Goal: Information Seeking & Learning: Learn about a topic

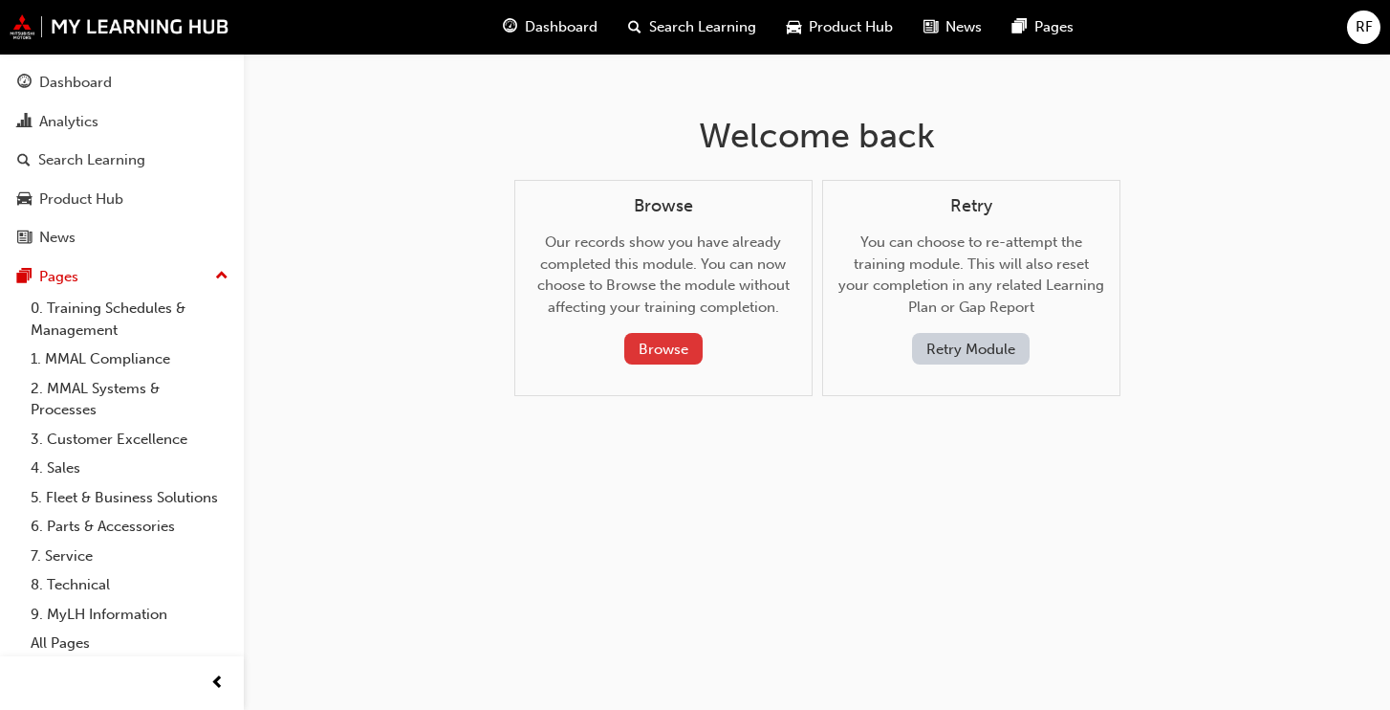
click at [652, 343] on button "Browse" at bounding box center [663, 349] width 78 height 32
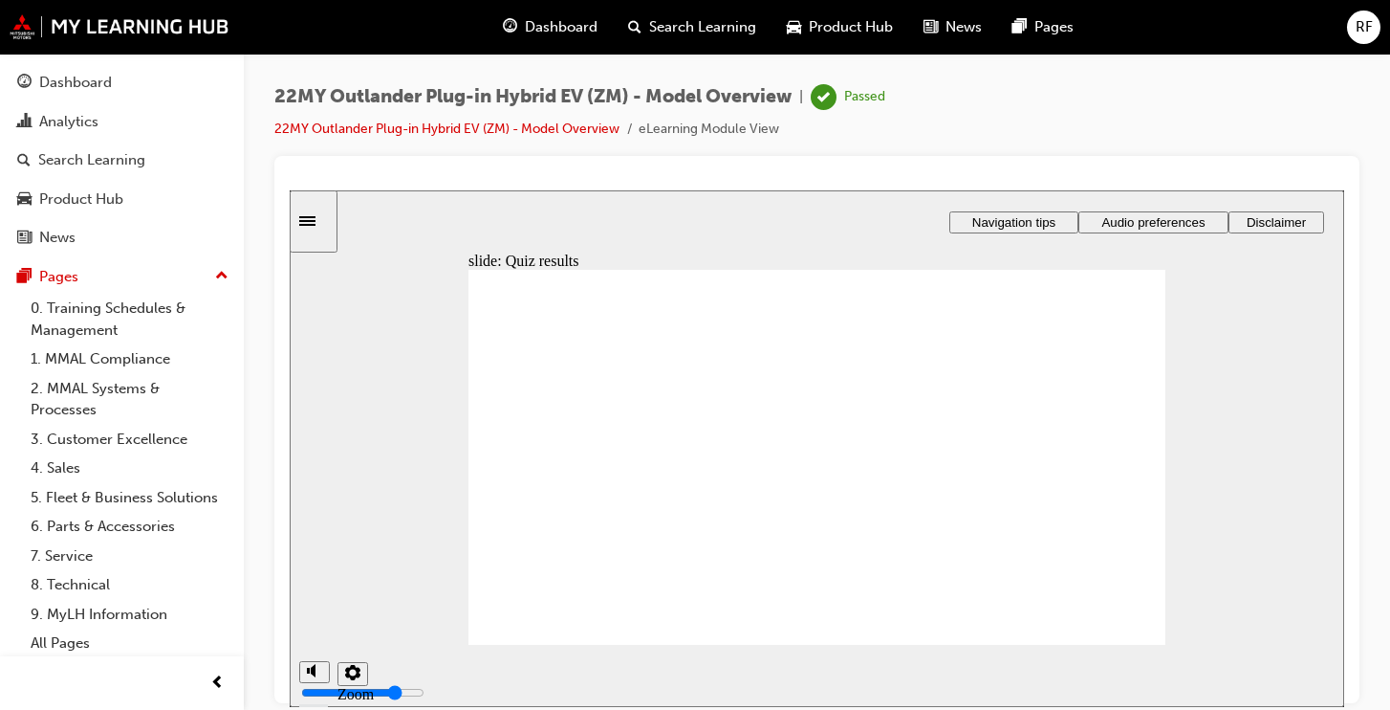
click at [319, 213] on div "Sidebar Toggle" at bounding box center [313, 220] width 33 height 14
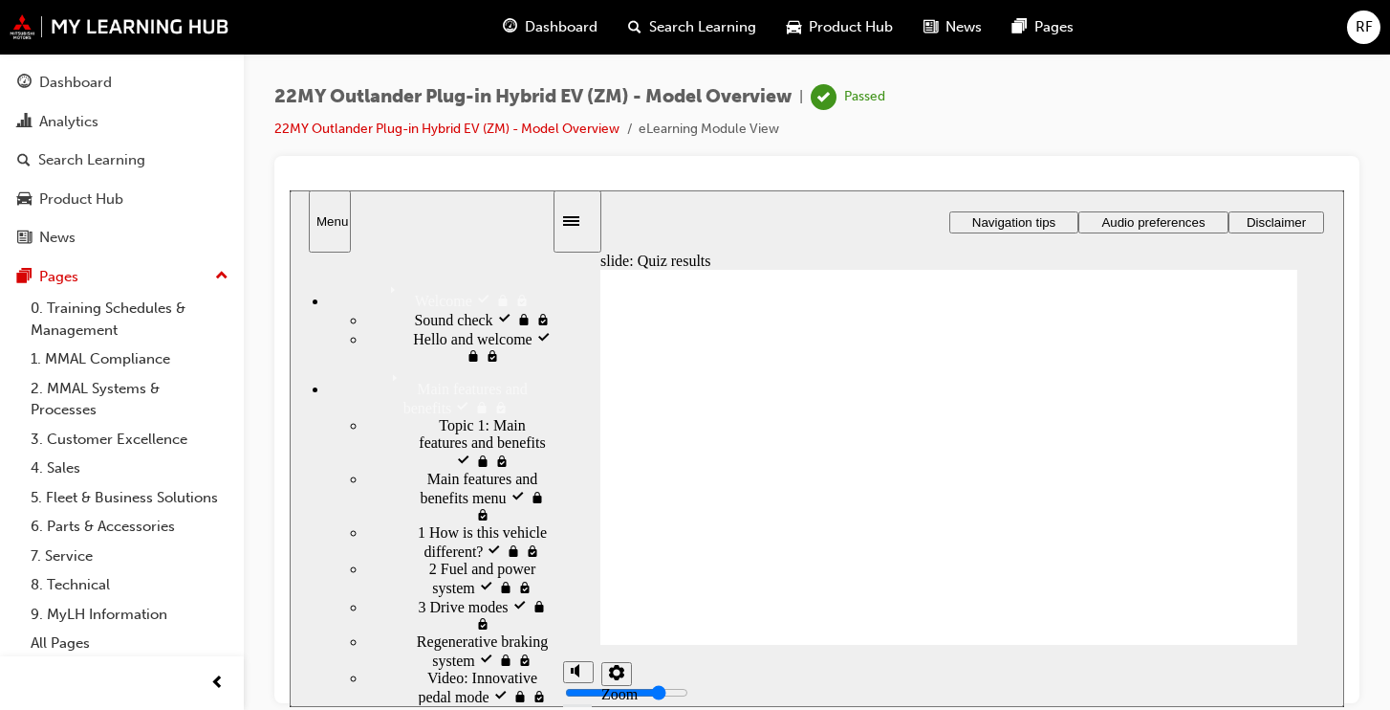
click at [439, 456] on span "Topic 1: Main features and benefits visited" at bounding box center [495, 442] width 113 height 52
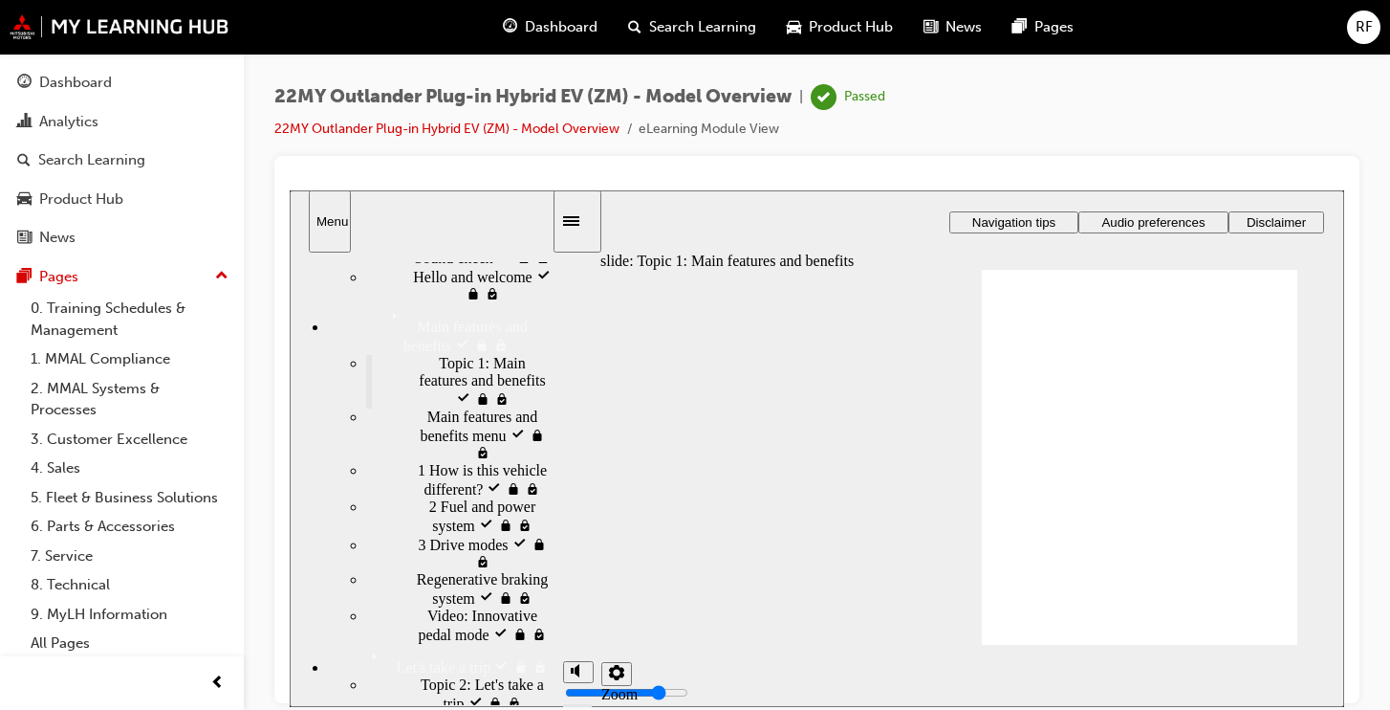
scroll to position [96, 0]
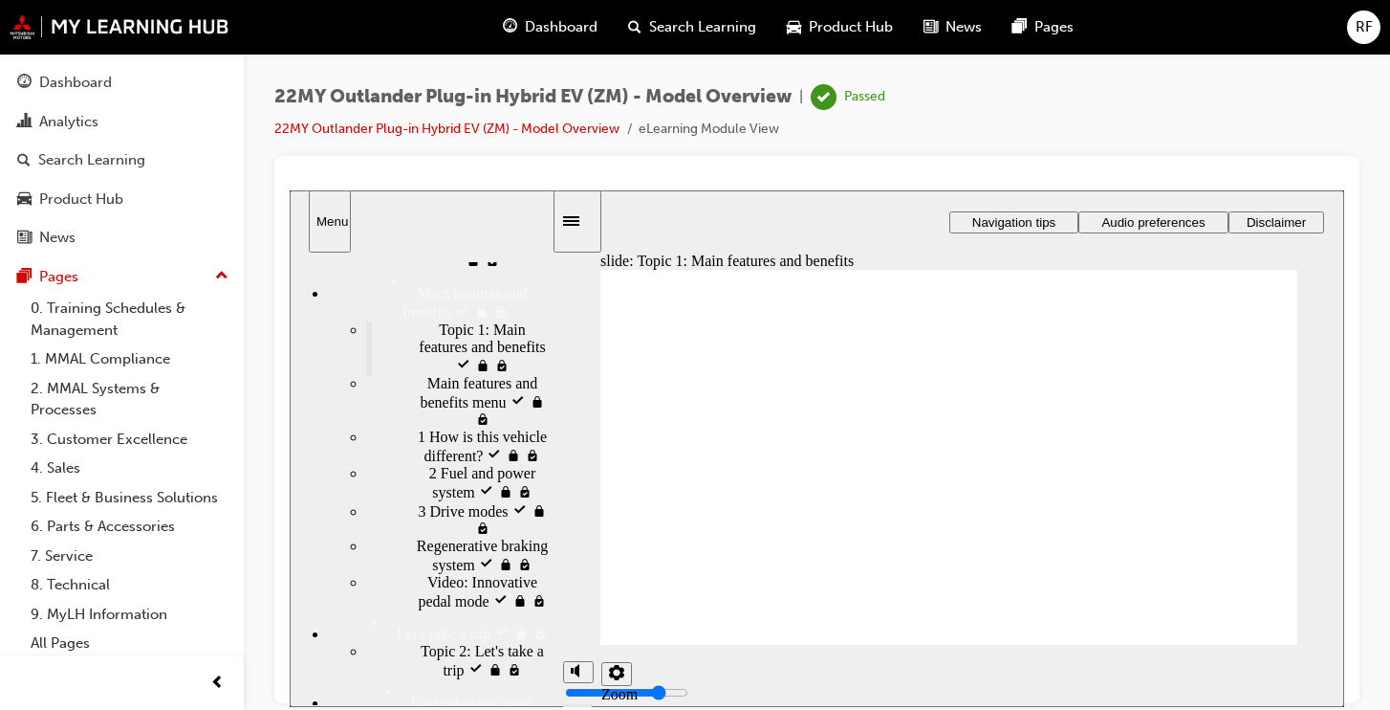
click at [427, 421] on span "Main features and benefits menu visited" at bounding box center [489, 400] width 124 height 52
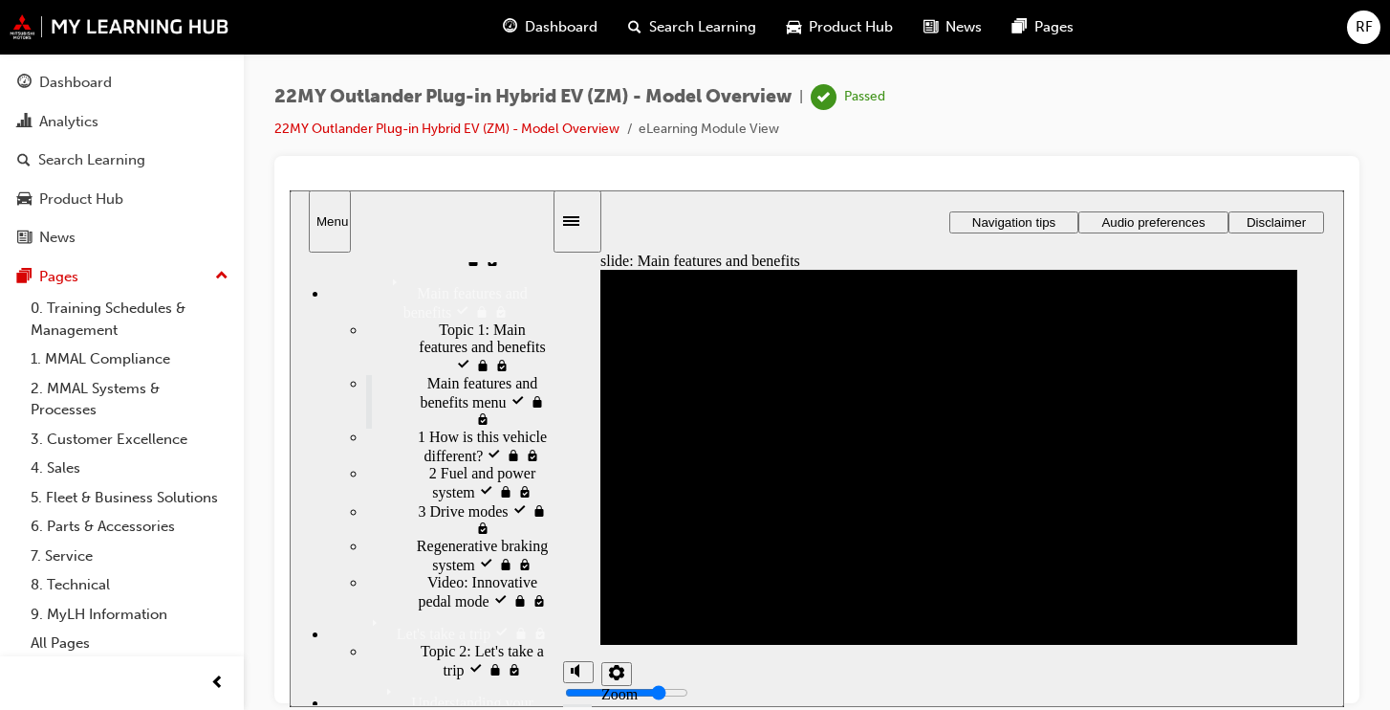
click at [431, 462] on span "1 How is this vehicle different? visited" at bounding box center [485, 444] width 134 height 34
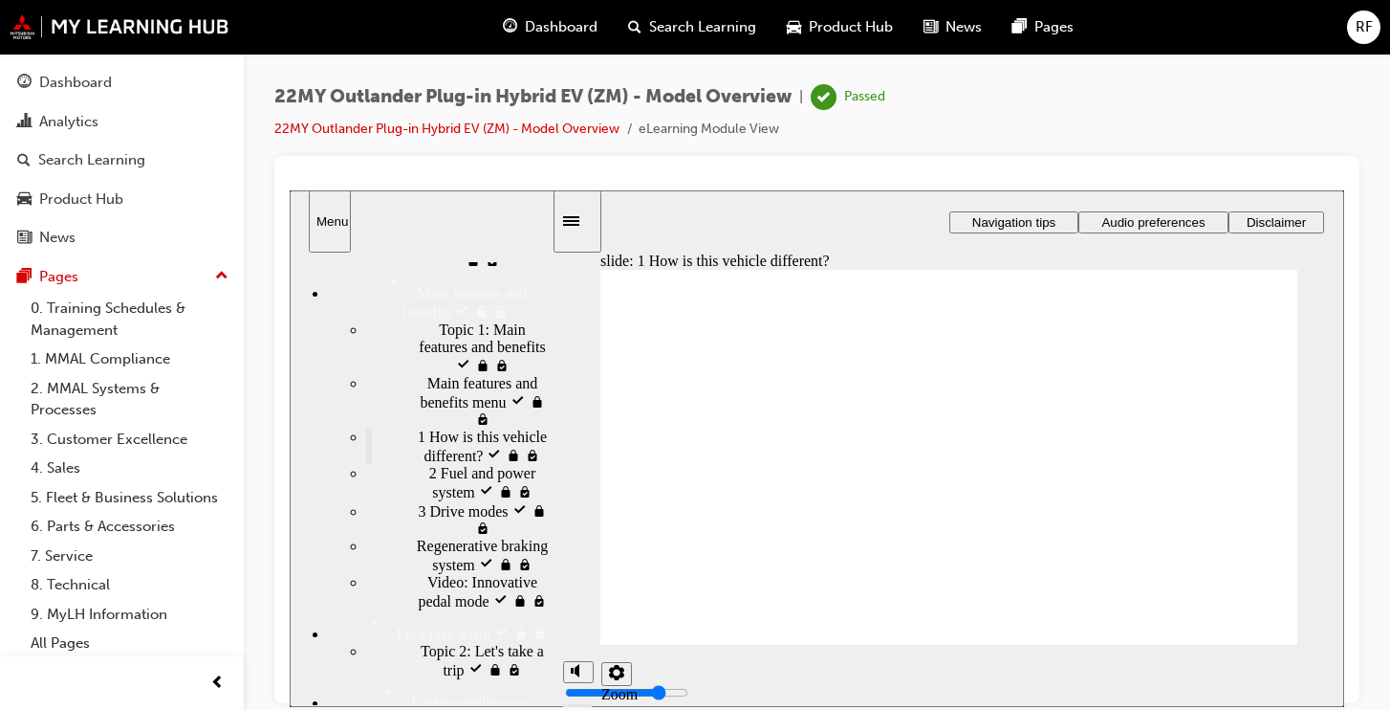
click at [427, 426] on span "Main features and benefits menu visited" at bounding box center [489, 400] width 124 height 52
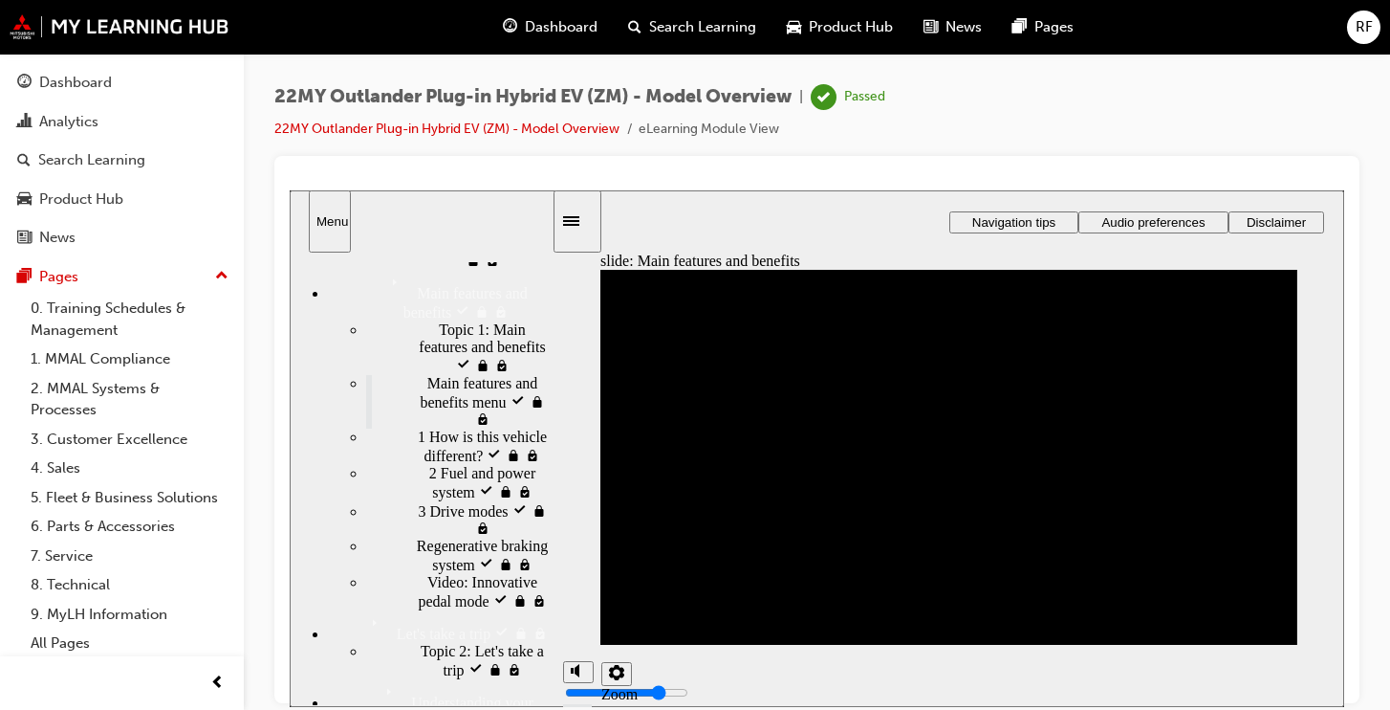
click at [418, 459] on span "1 How is this vehicle different? visited" at bounding box center [485, 444] width 134 height 34
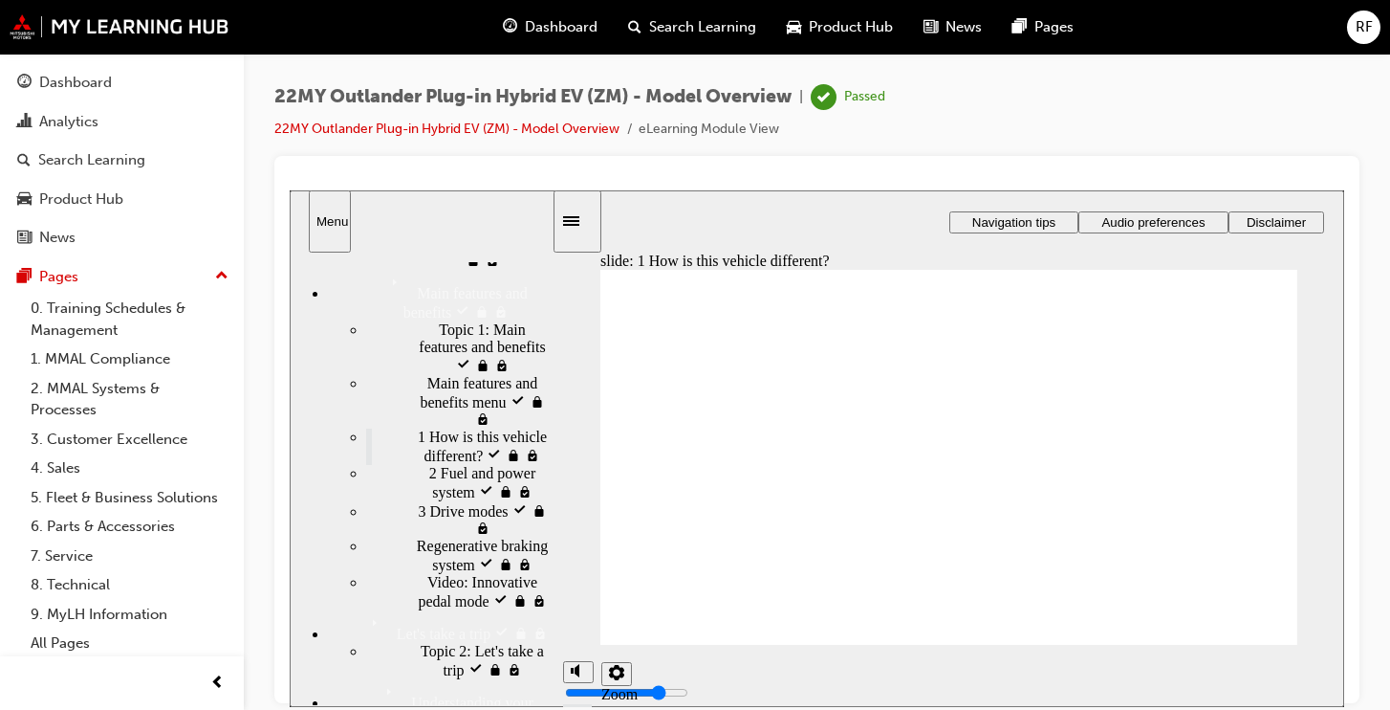
click at [429, 498] on span "2 Fuel and power system visited" at bounding box center [490, 481] width 122 height 34
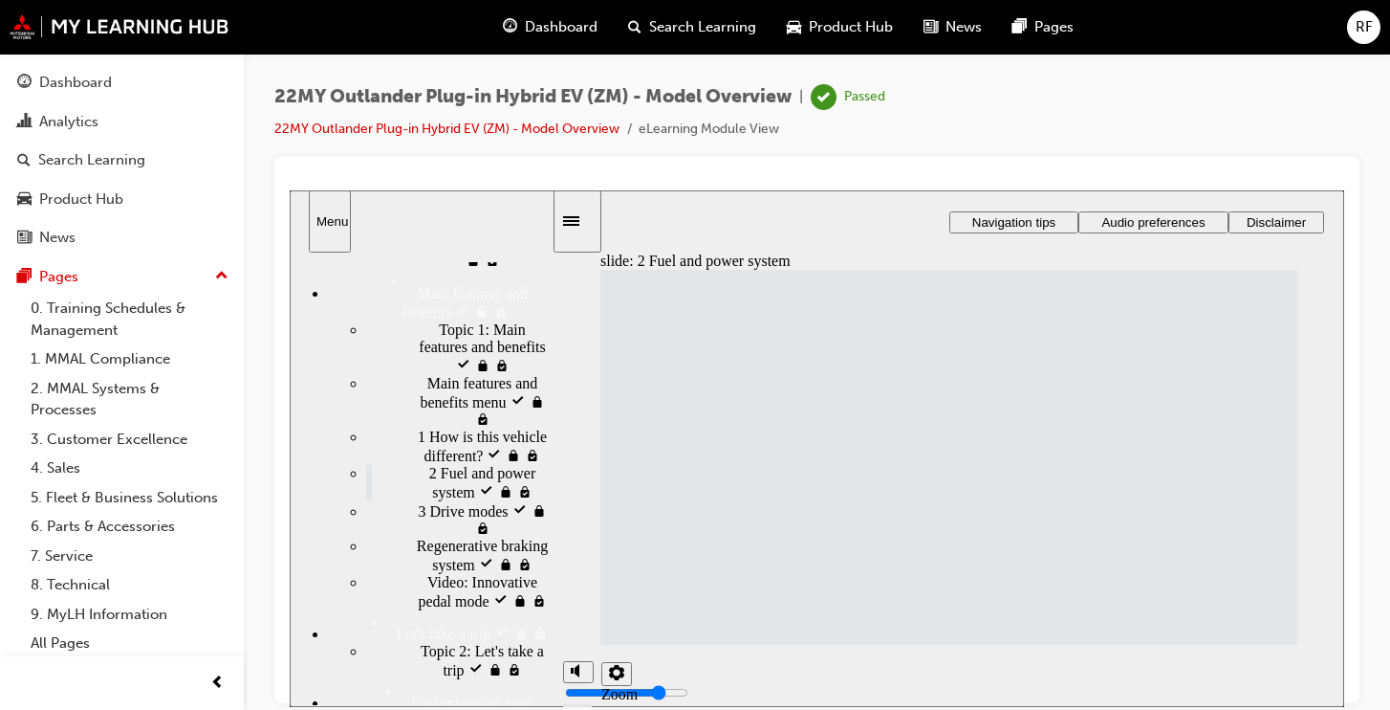
click at [400, 536] on div "3 Drive modes visited 3 Drive modes" at bounding box center [459, 518] width 186 height 36
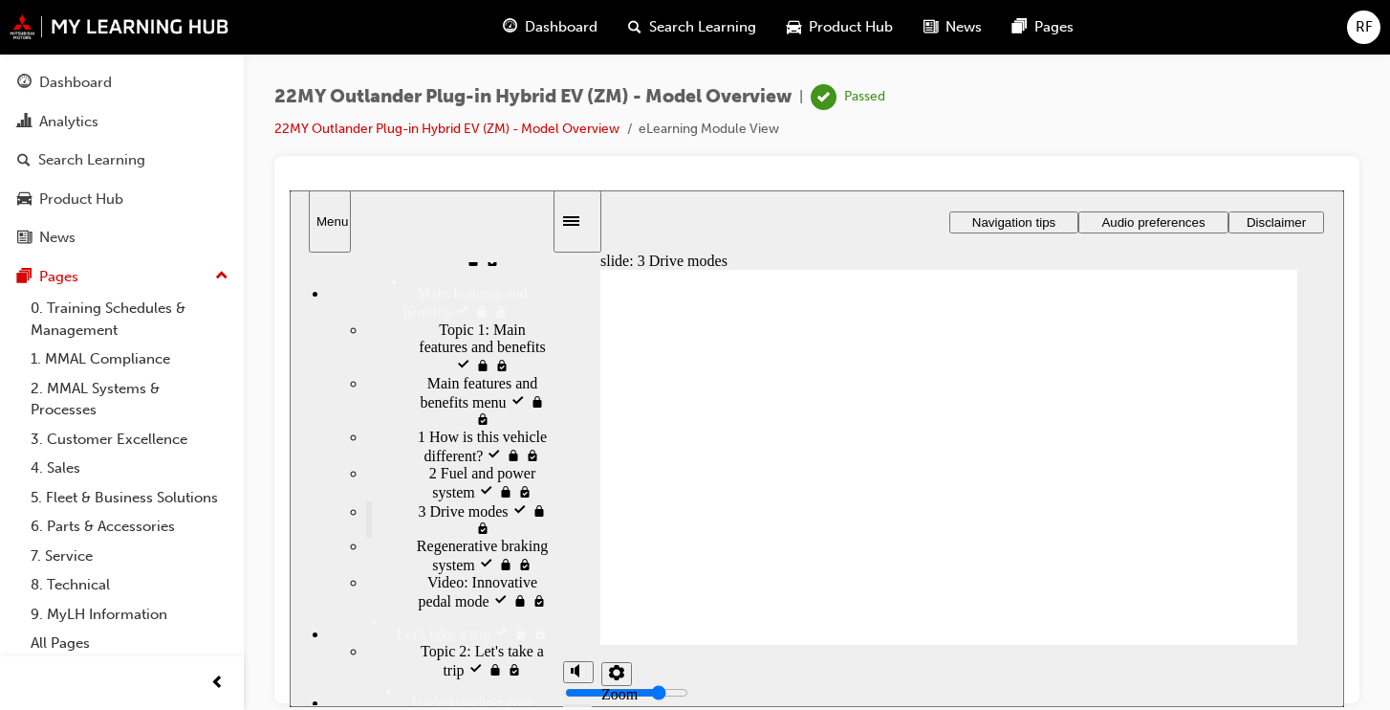
click at [419, 572] on span "Regenerative braking system" at bounding box center [482, 553] width 131 height 35
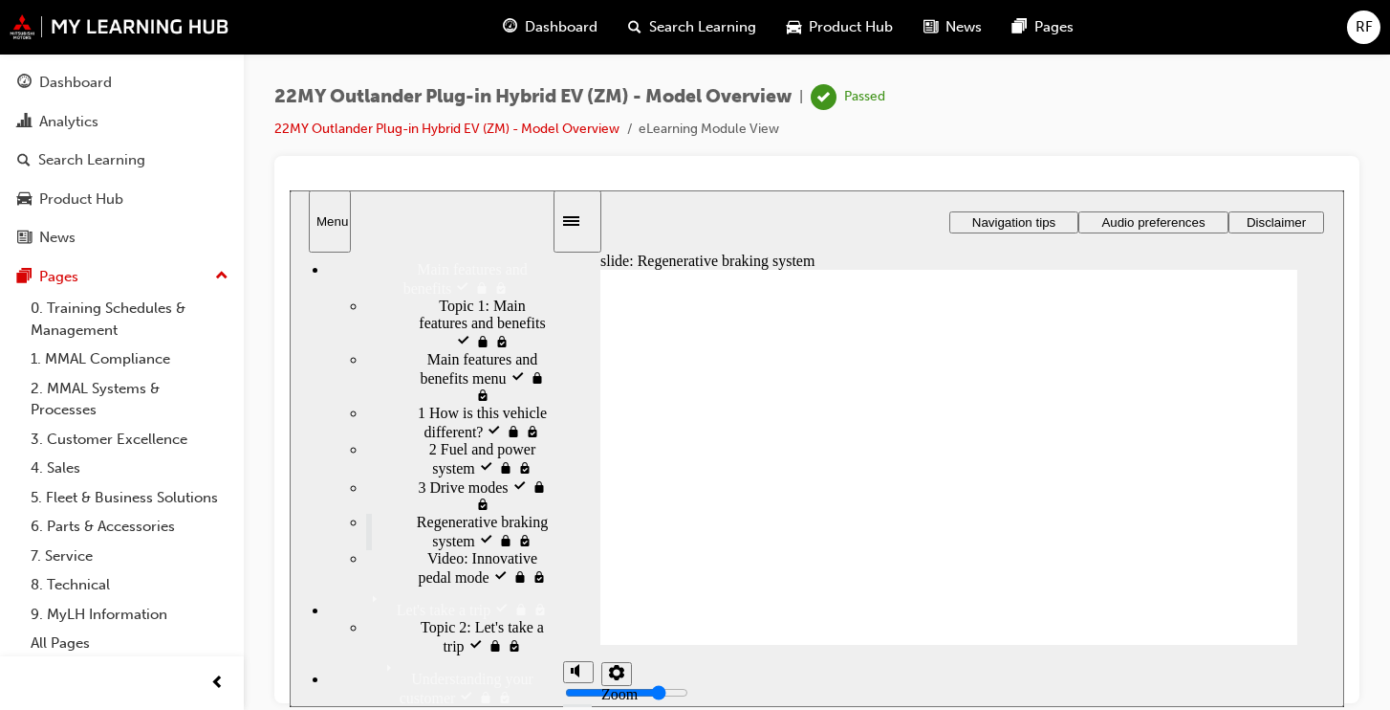
scroll to position [287, 0]
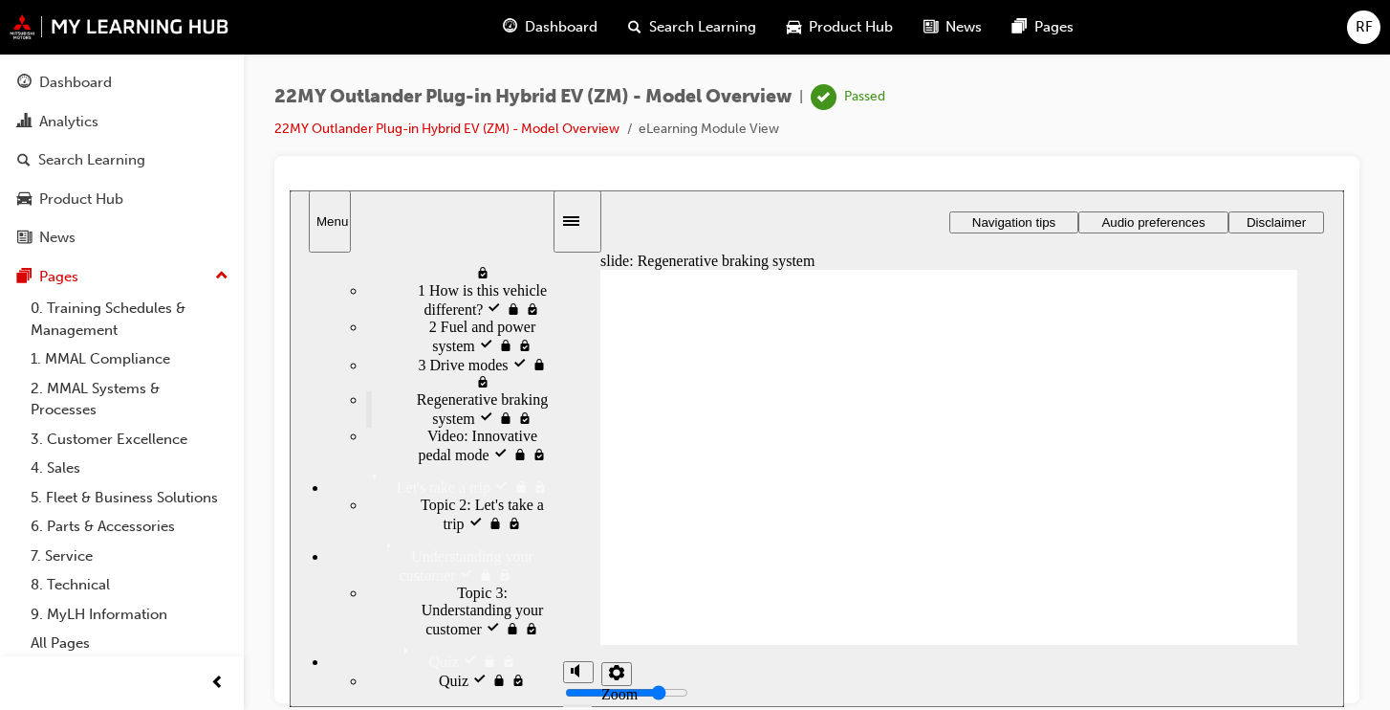
click at [427, 461] on span "Video: Innovative pedal mode visited" at bounding box center [489, 444] width 124 height 34
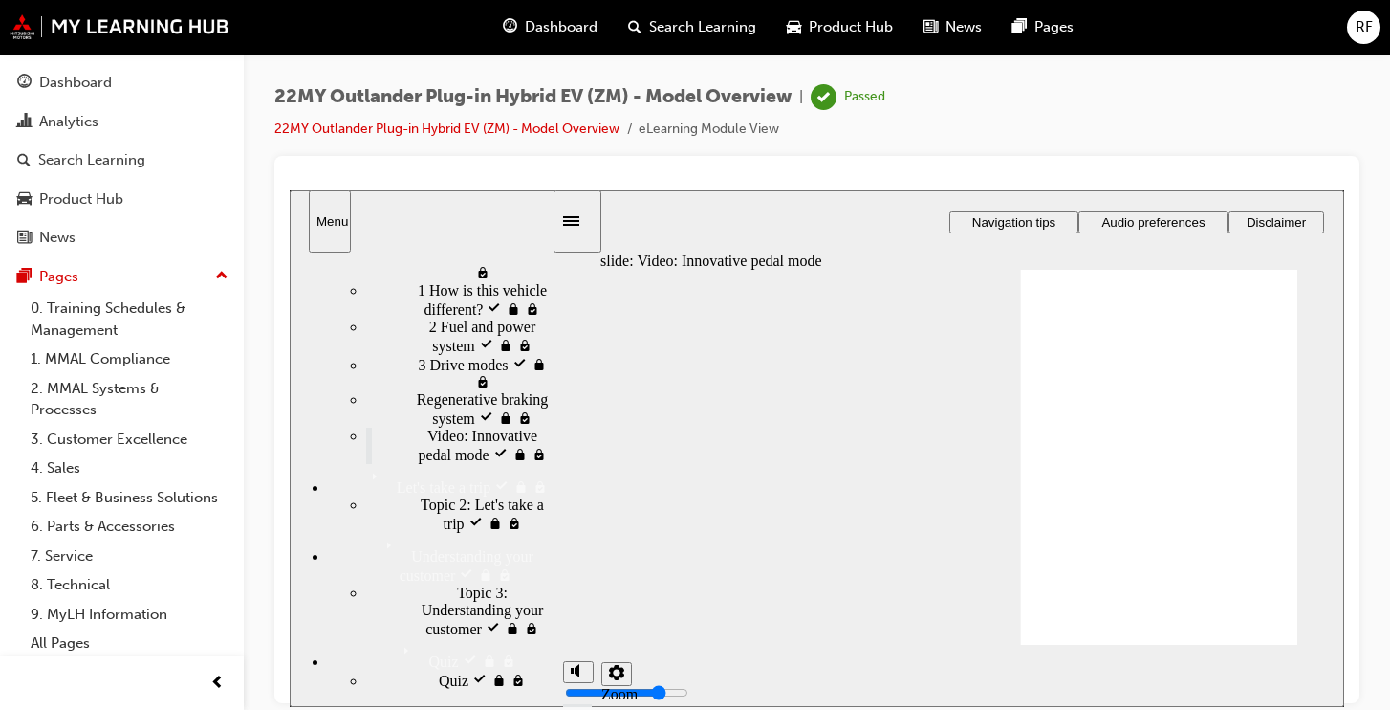
click at [415, 532] on div "Topic 2: Let's take a trip visited Topic 2: Let's take a trip" at bounding box center [459, 513] width 186 height 36
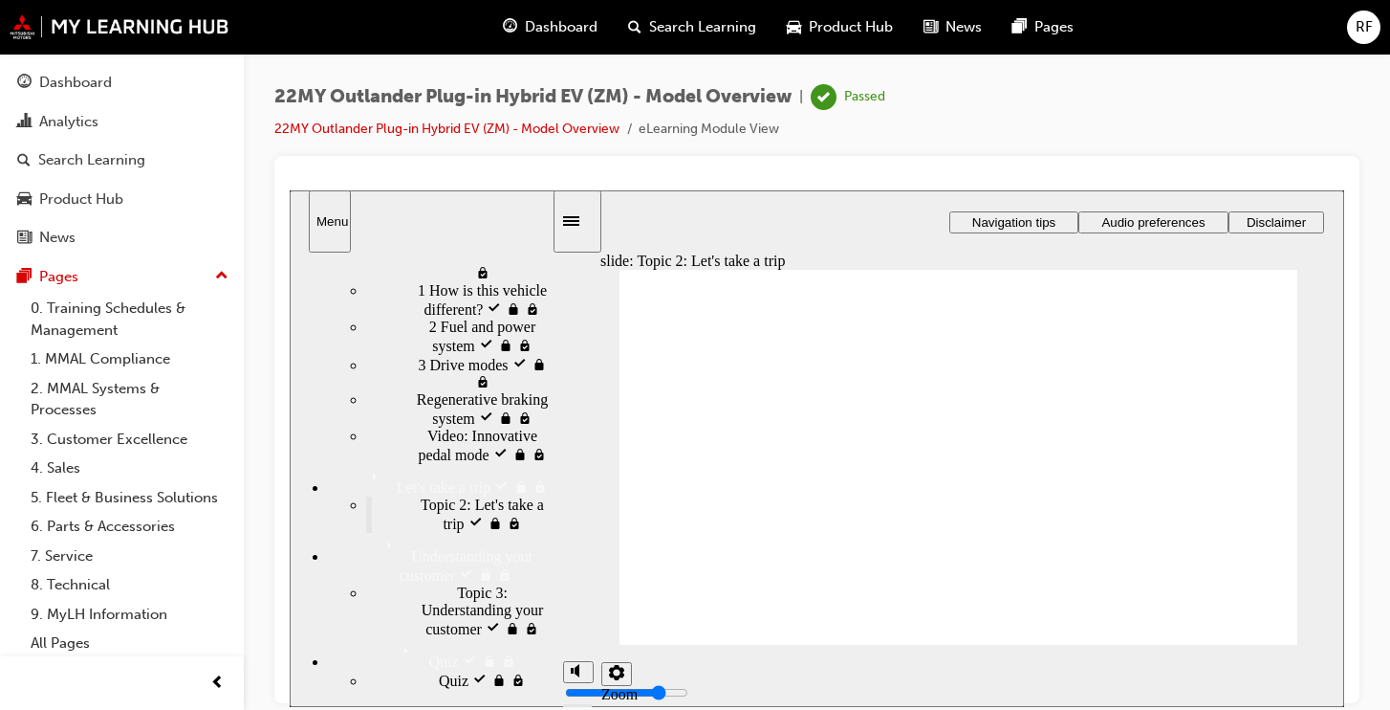
scroll to position [371, 0]
click at [457, 592] on span "Topic 3: Understanding your customer visited" at bounding box center [504, 617] width 95 height 69
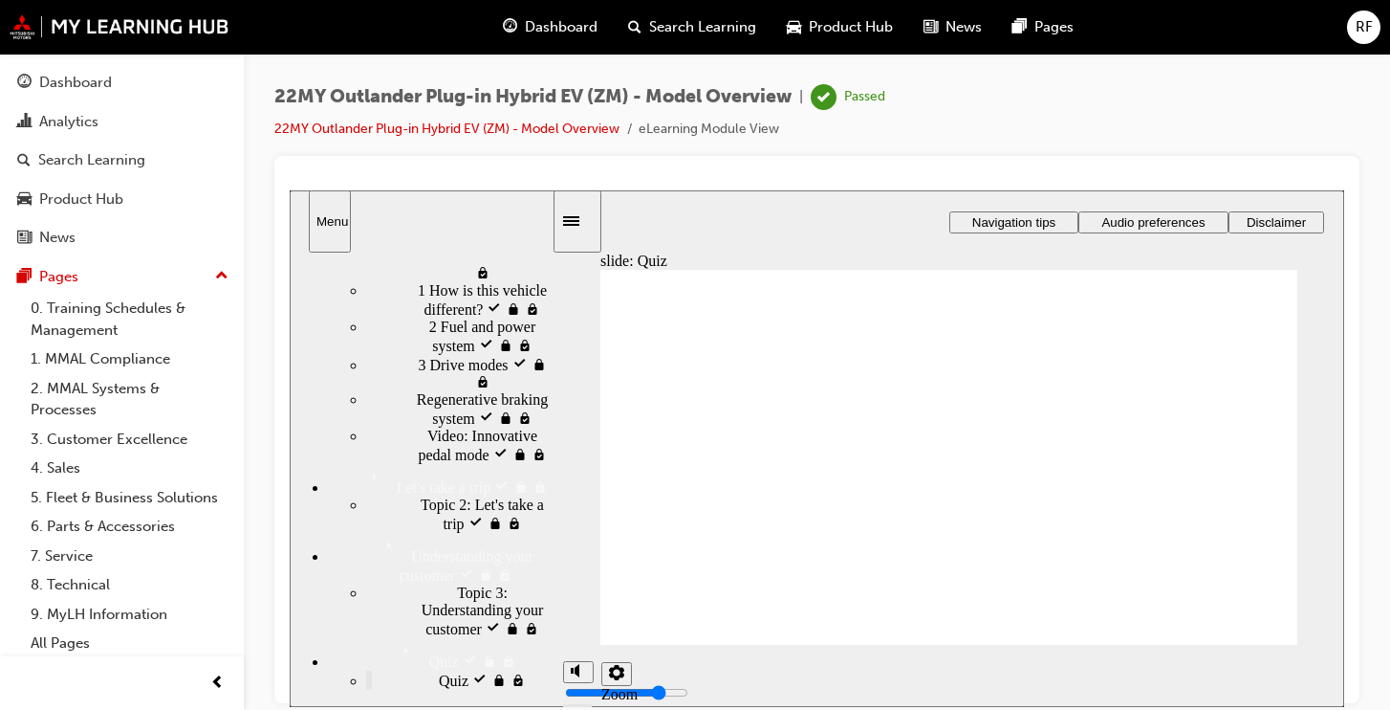
drag, startPoint x: 448, startPoint y: 498, endPoint x: 479, endPoint y: 501, distance: 30.7
click at [449, 498] on span "Topic 2: Let's take a trip visited" at bounding box center [486, 512] width 131 height 34
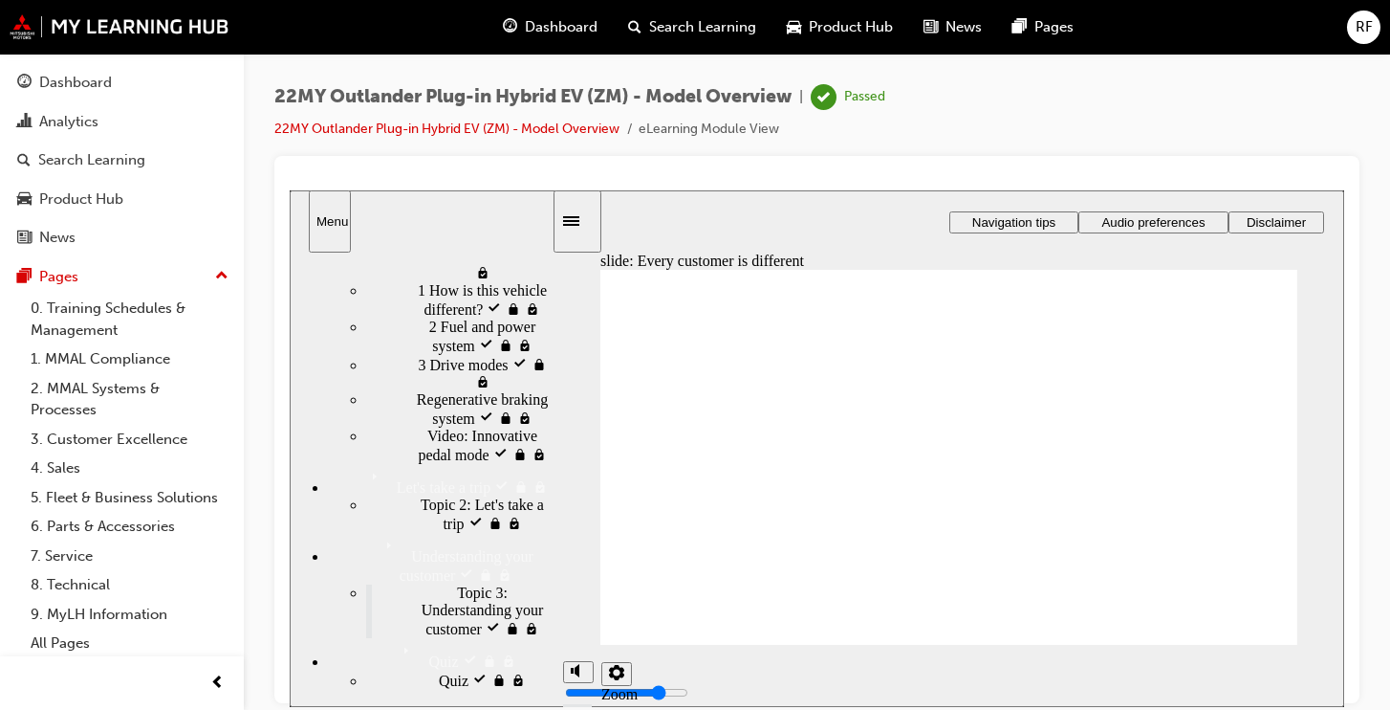
click at [438, 390] on span "Regenerative braking system visited" at bounding box center [484, 407] width 135 height 34
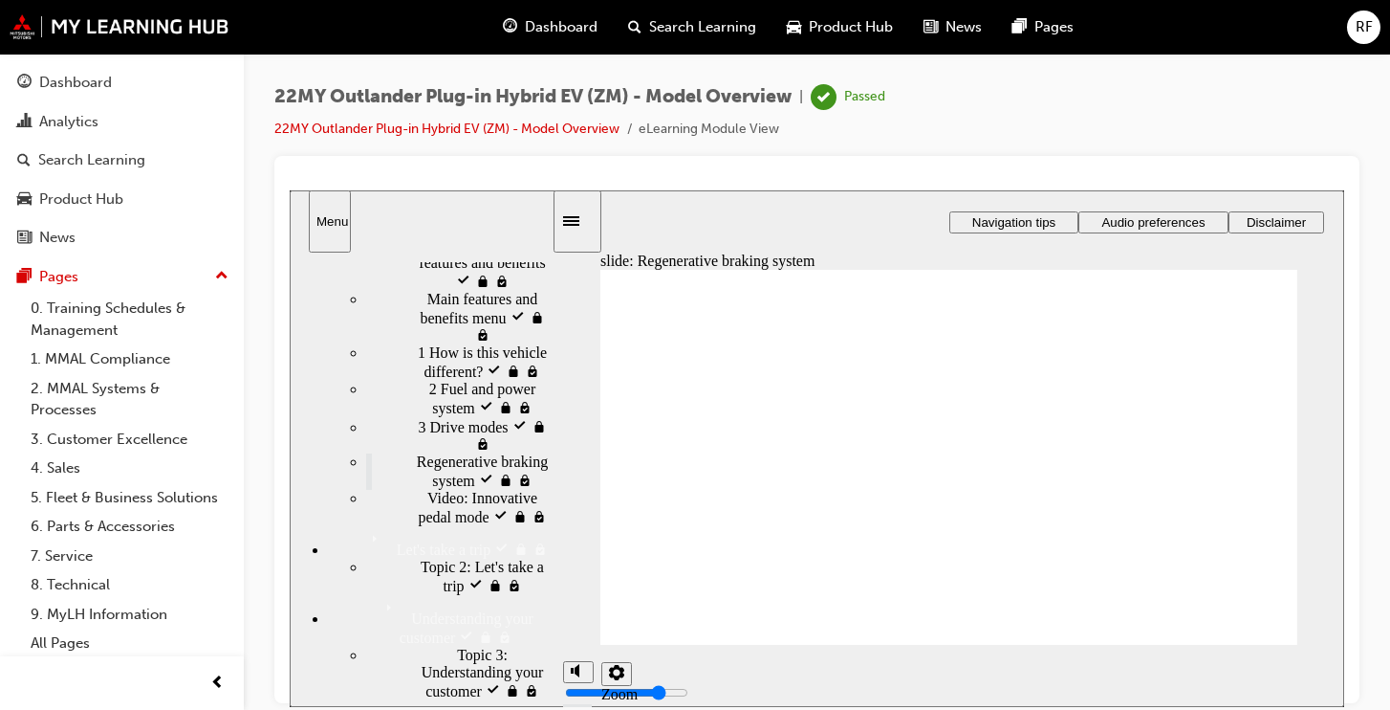
click at [439, 450] on span "3 Drive modes visited" at bounding box center [485, 433] width 134 height 34
click at [447, 414] on span "2 Fuel and power system visited" at bounding box center [490, 397] width 122 height 34
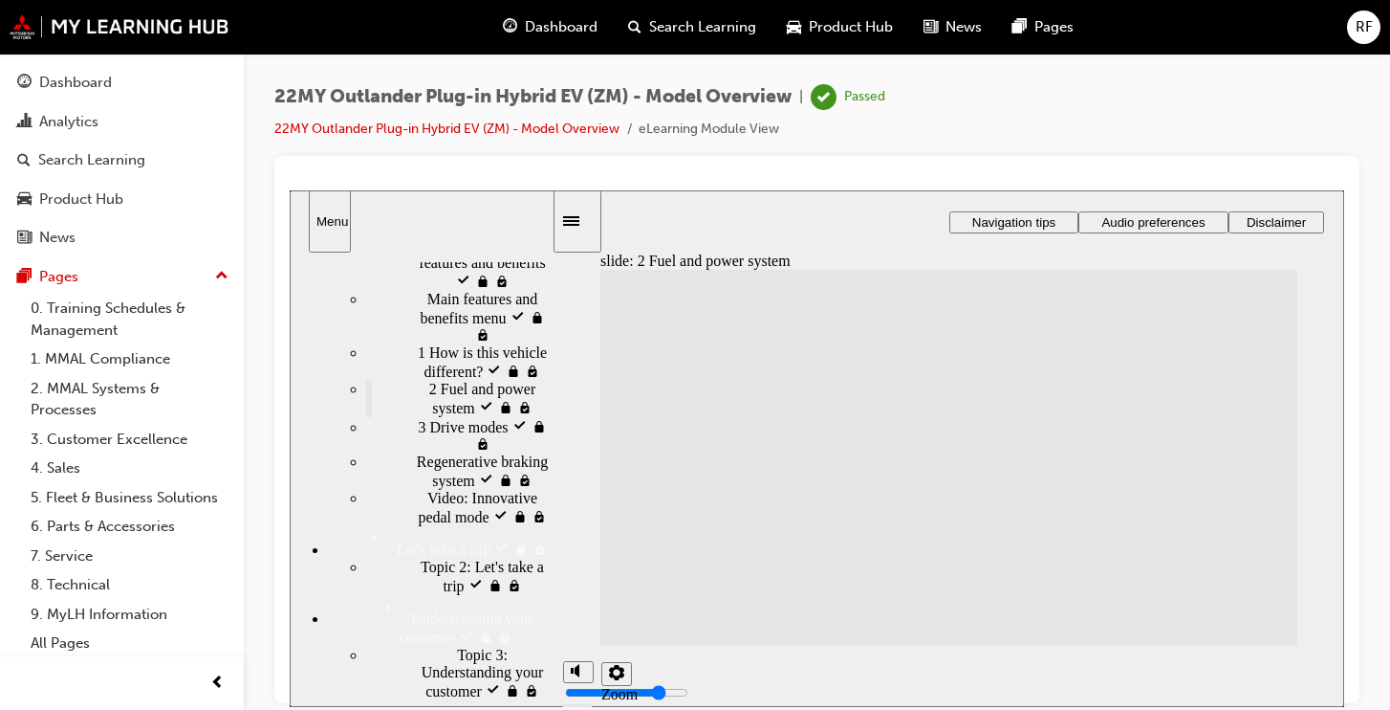
click at [429, 378] on span "1 How is this vehicle different? visited" at bounding box center [485, 360] width 134 height 34
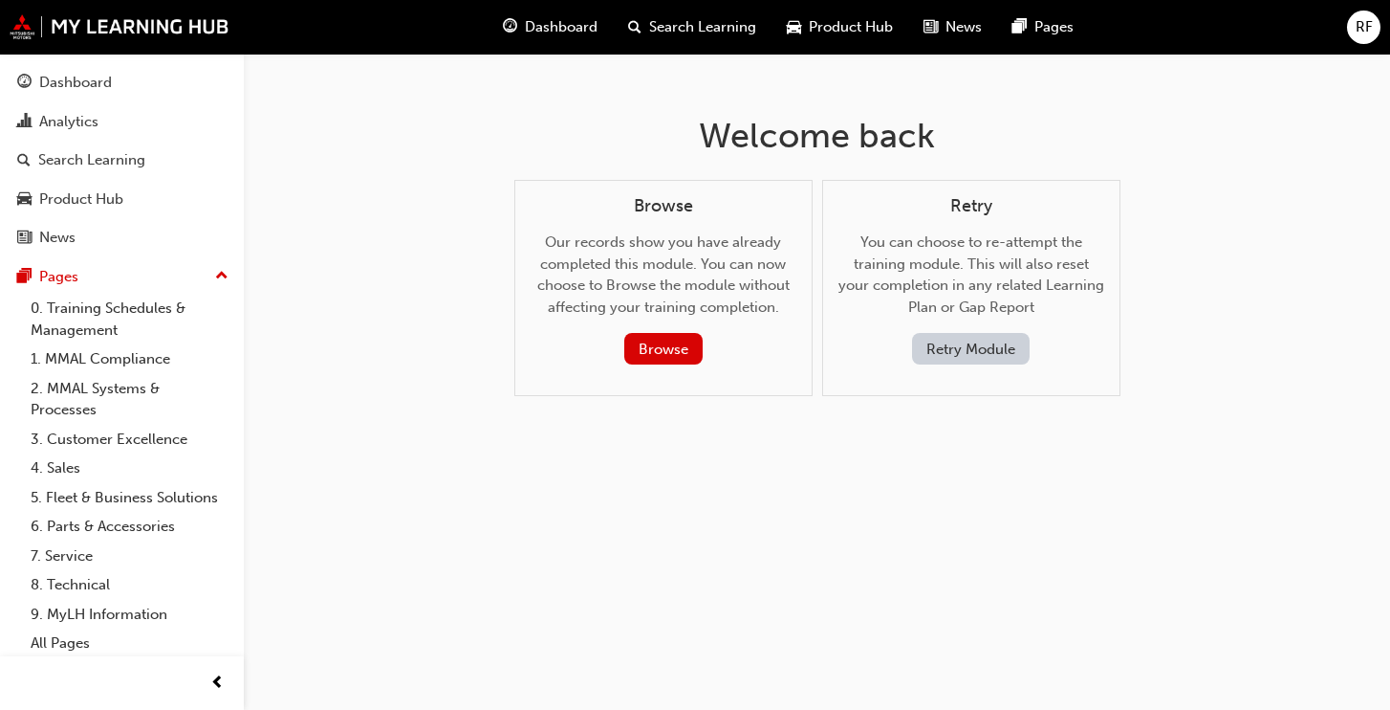
click at [711, 350] on div "Browse" at bounding box center [663, 349] width 235 height 32
click at [651, 352] on button "Browse" at bounding box center [663, 349] width 78 height 32
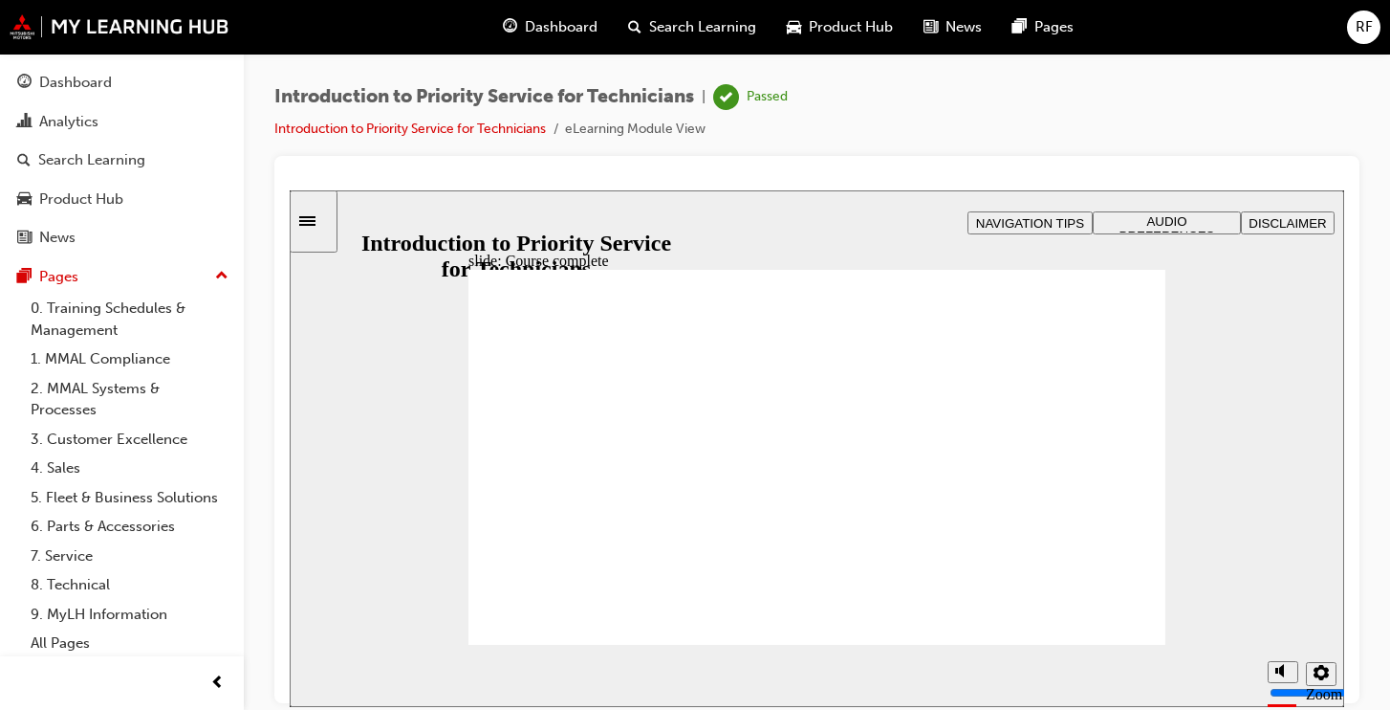
click at [316, 215] on icon "Sidebar Toggle" at bounding box center [307, 220] width 16 height 10
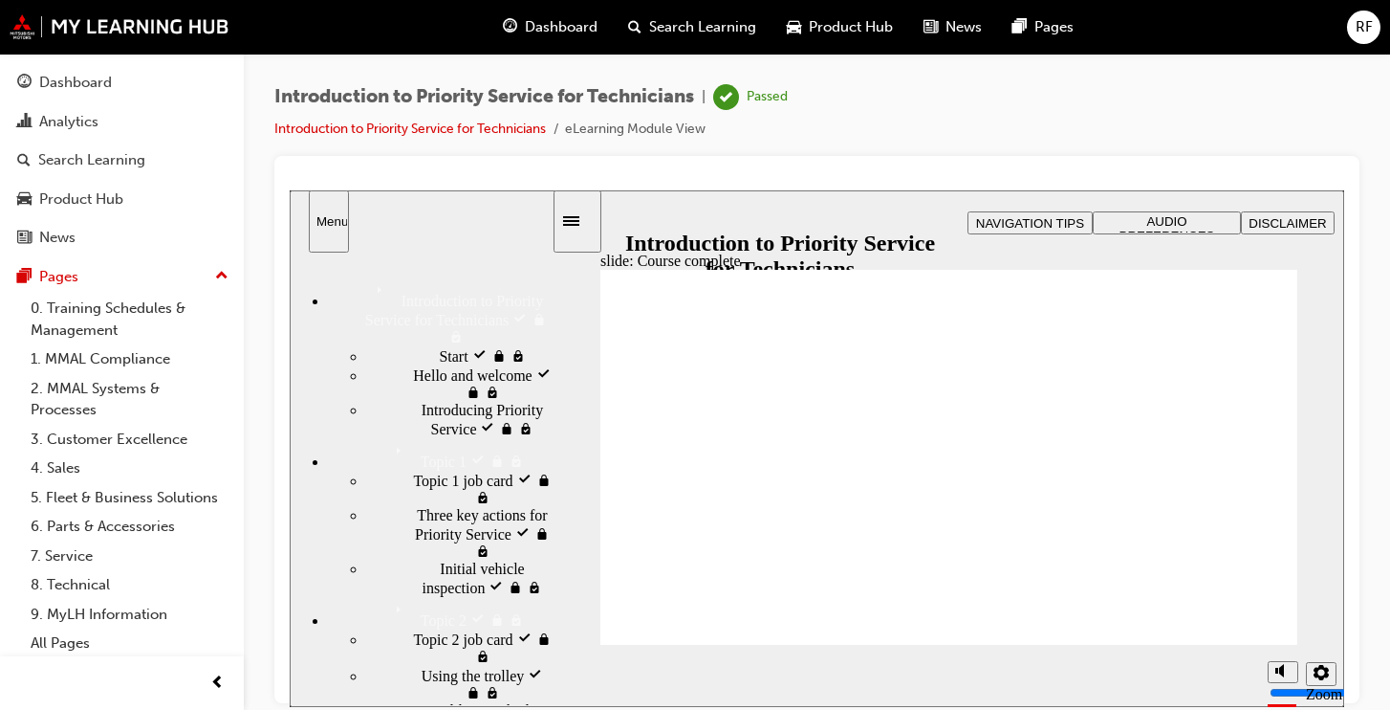
click at [422, 431] on span "Introducing Priority Service visited" at bounding box center [487, 418] width 130 height 34
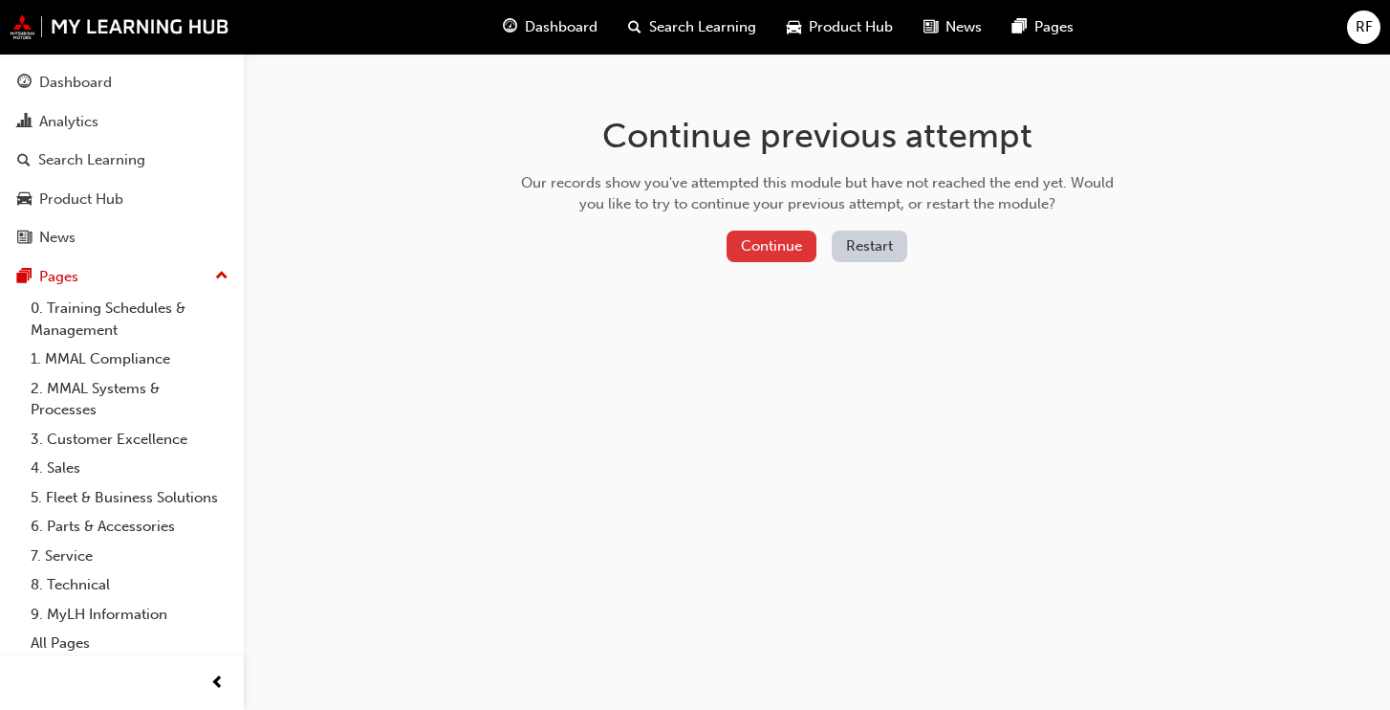
click at [783, 250] on button "Continue" at bounding box center [772, 246] width 90 height 32
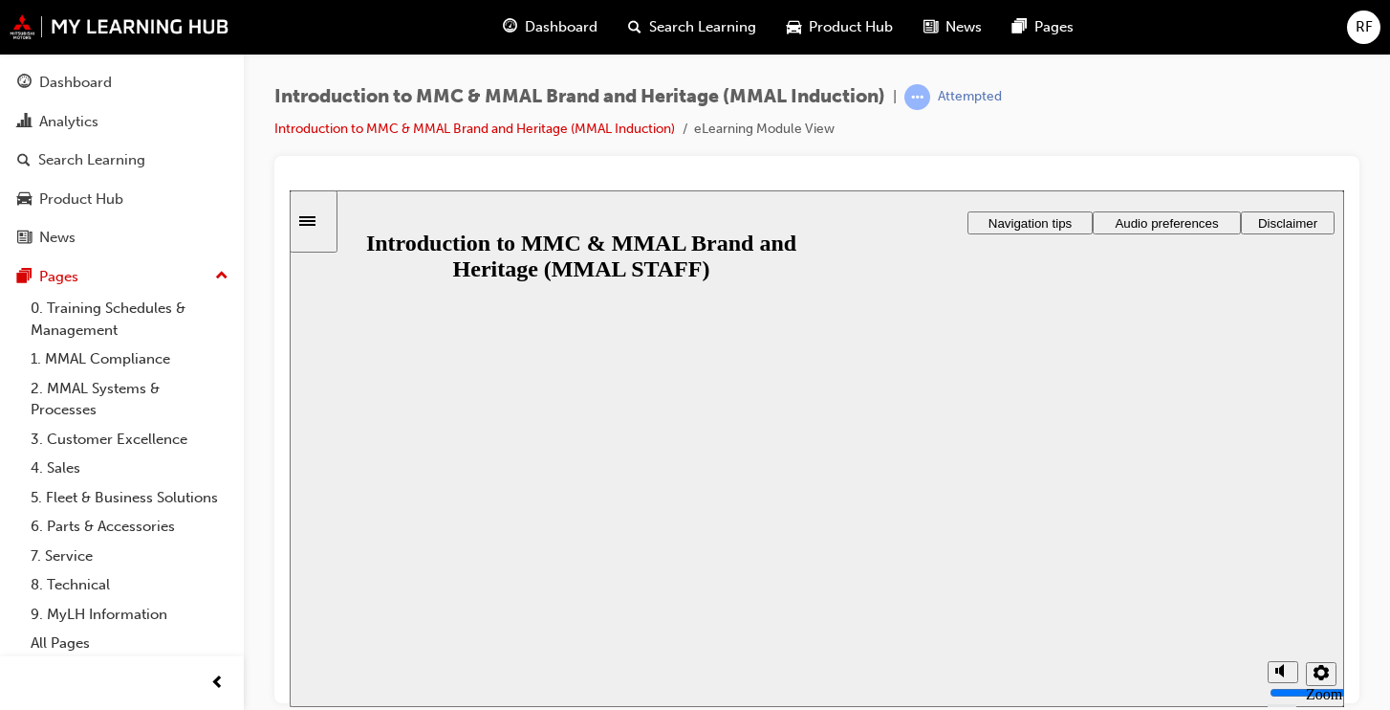
click at [323, 218] on icon "Sidebar Toggle" at bounding box center [313, 218] width 29 height 11
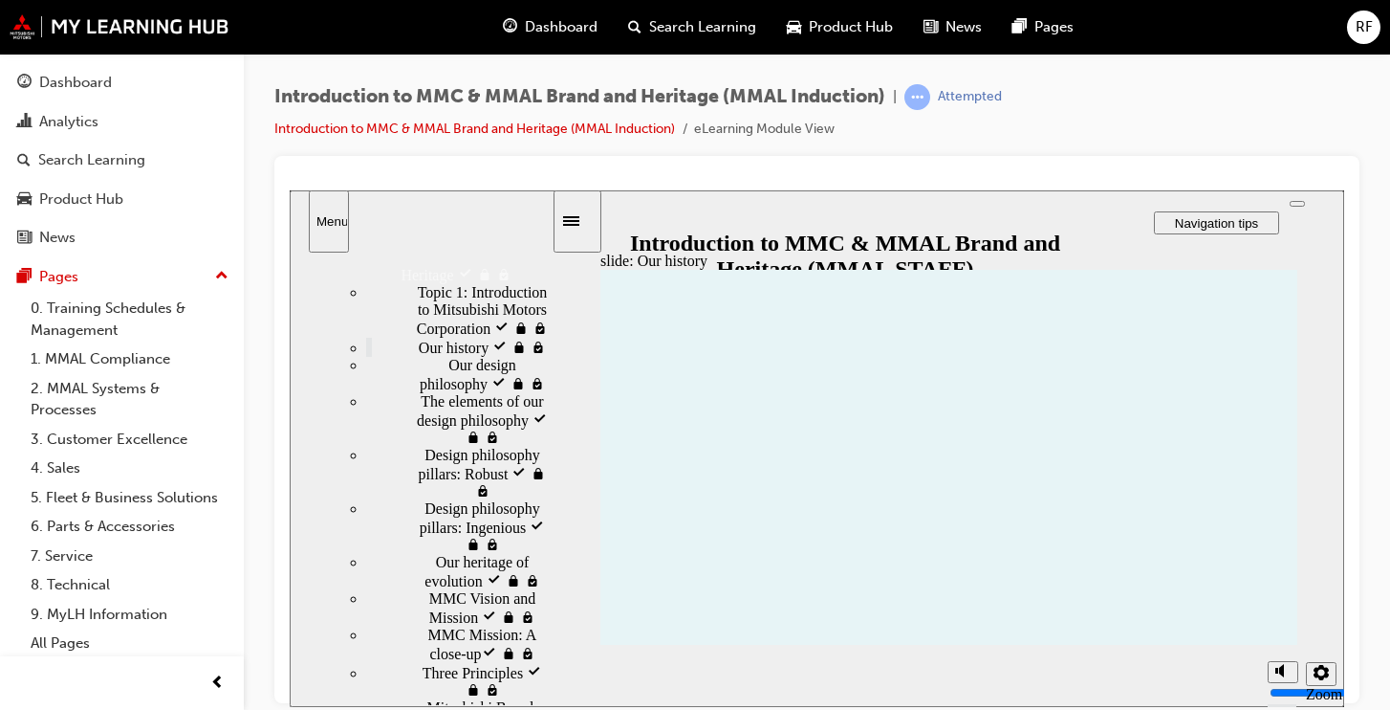
scroll to position [287, 0]
